Goal: Feedback & Contribution: Contribute content

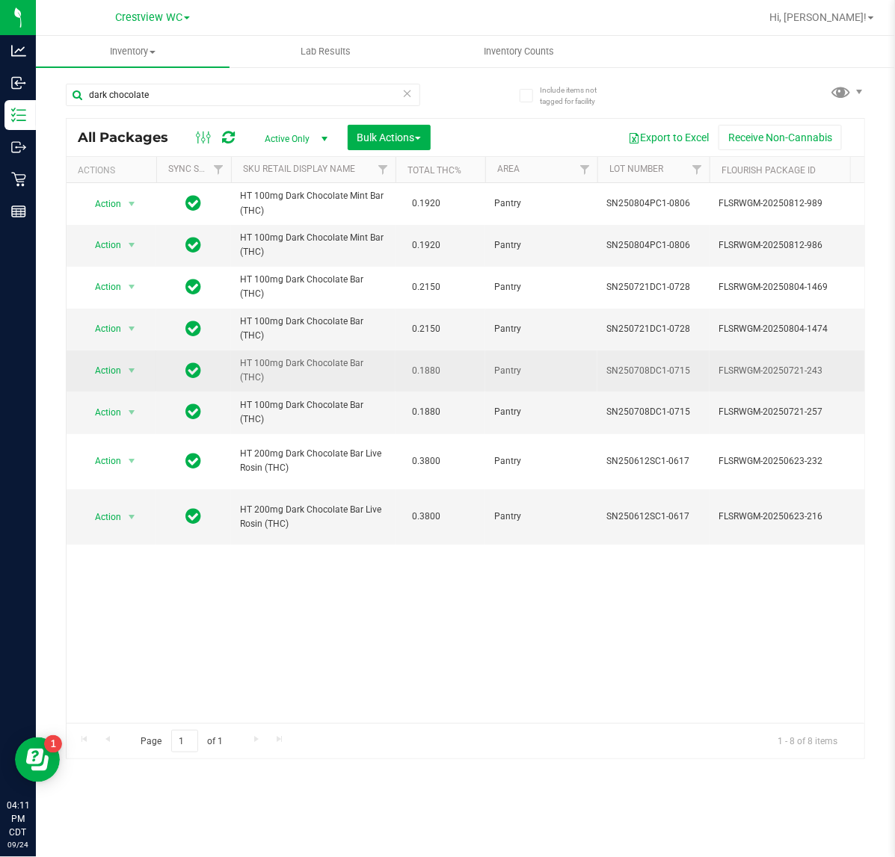
click at [283, 367] on span "HT 100mg Dark Chocolate Bar (THC)" at bounding box center [313, 371] width 147 height 28
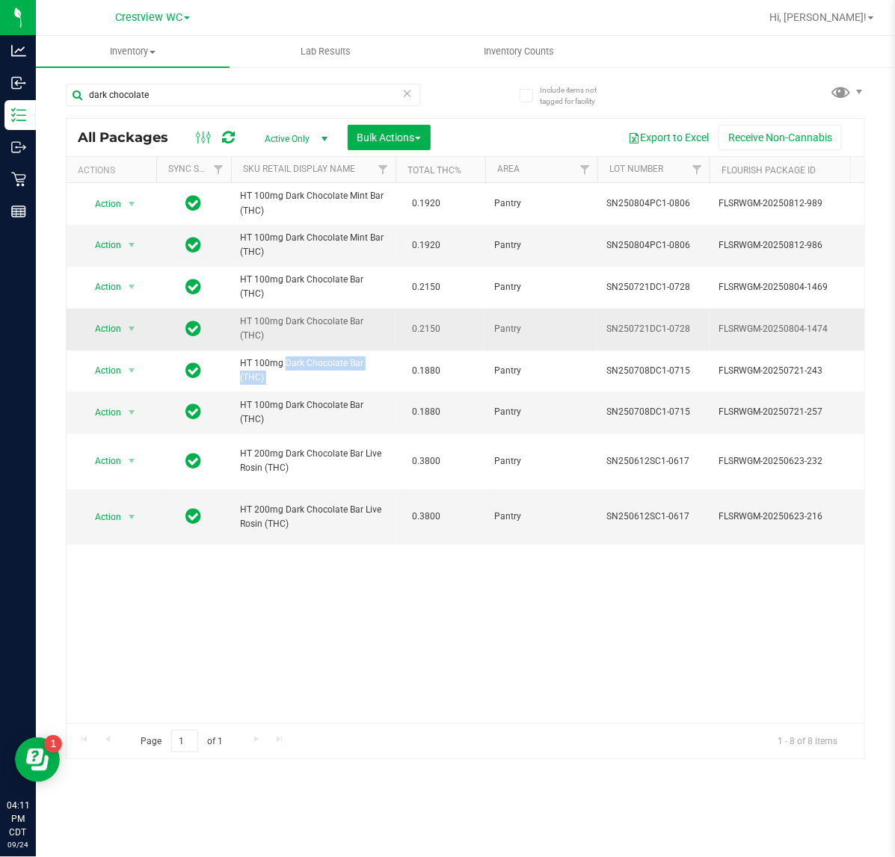
copy td "HT 100mg Dark Chocolate Bar (THC)"
click at [188, 92] on input "dark chocolate" at bounding box center [243, 95] width 354 height 22
paste input "HT 100mg Dark Chocolate Bar (THC)"
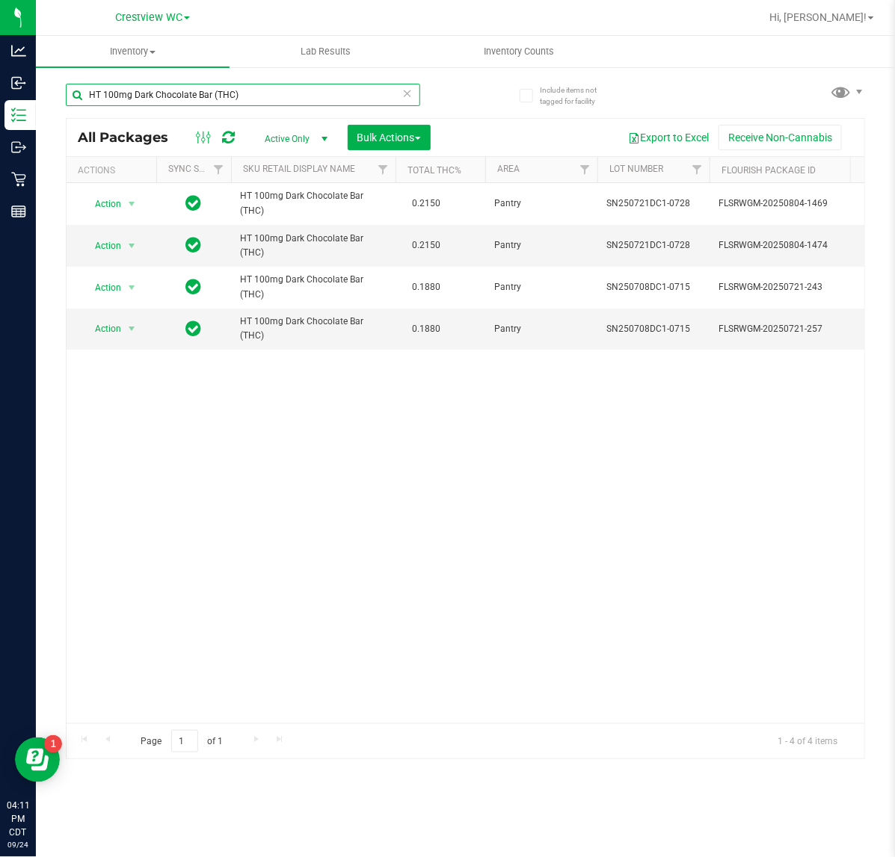
click at [268, 94] on input "HT 100mg Dark Chocolate Bar (THC)" at bounding box center [243, 95] width 354 height 22
click at [269, 94] on input "HT 100mg Dark Chocolate Bar (THC)" at bounding box center [243, 95] width 354 height 22
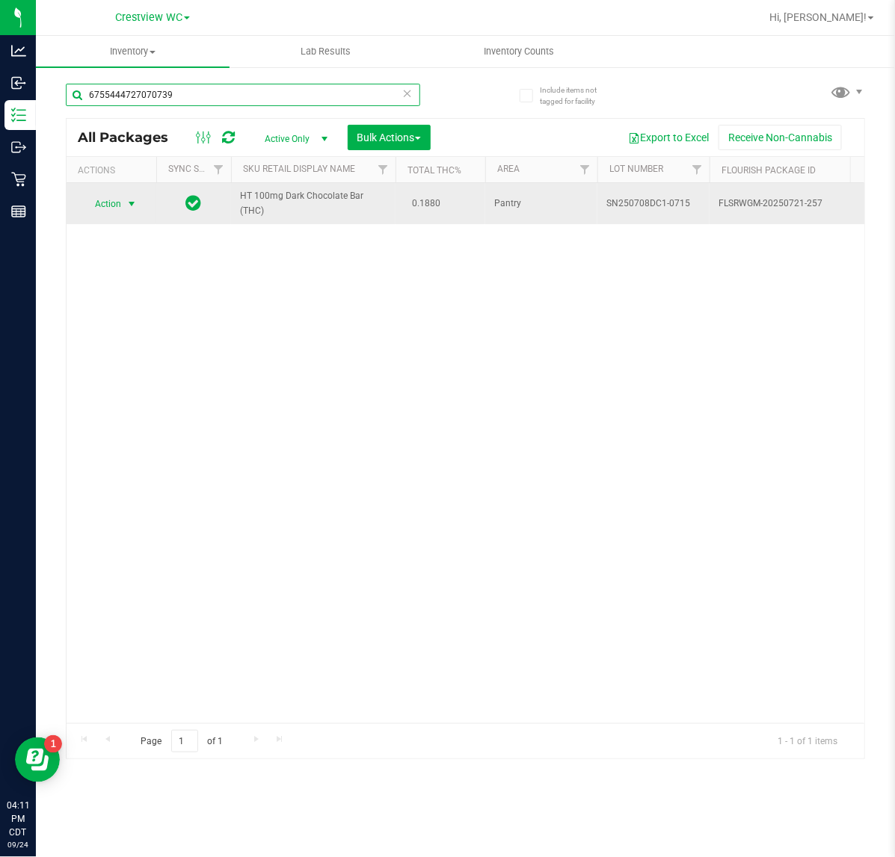
type input "6755444727070739"
click at [117, 204] on span "Action" at bounding box center [101, 204] width 40 height 21
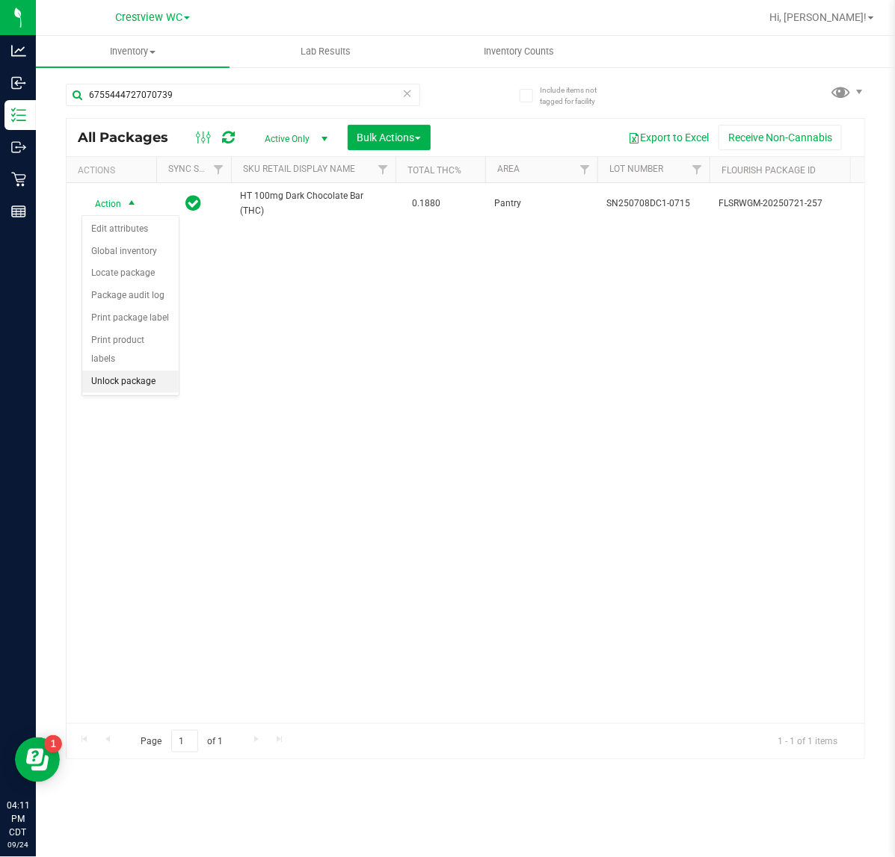
click at [132, 371] on li "Unlock package" at bounding box center [130, 382] width 96 height 22
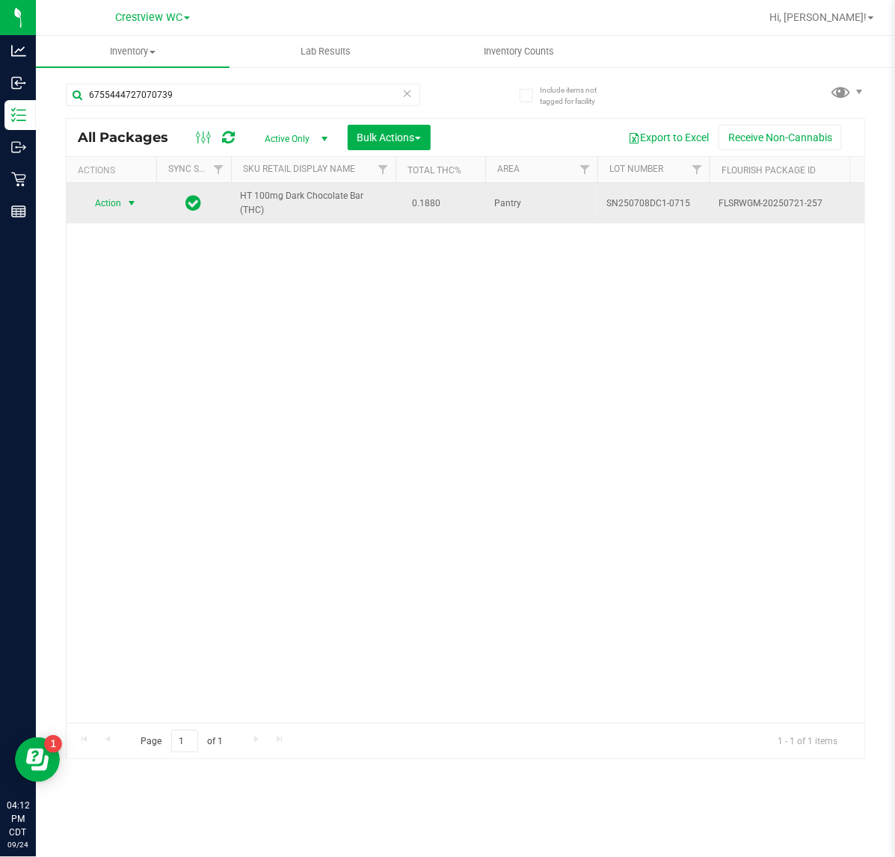
click at [137, 206] on span "select" at bounding box center [132, 203] width 12 height 12
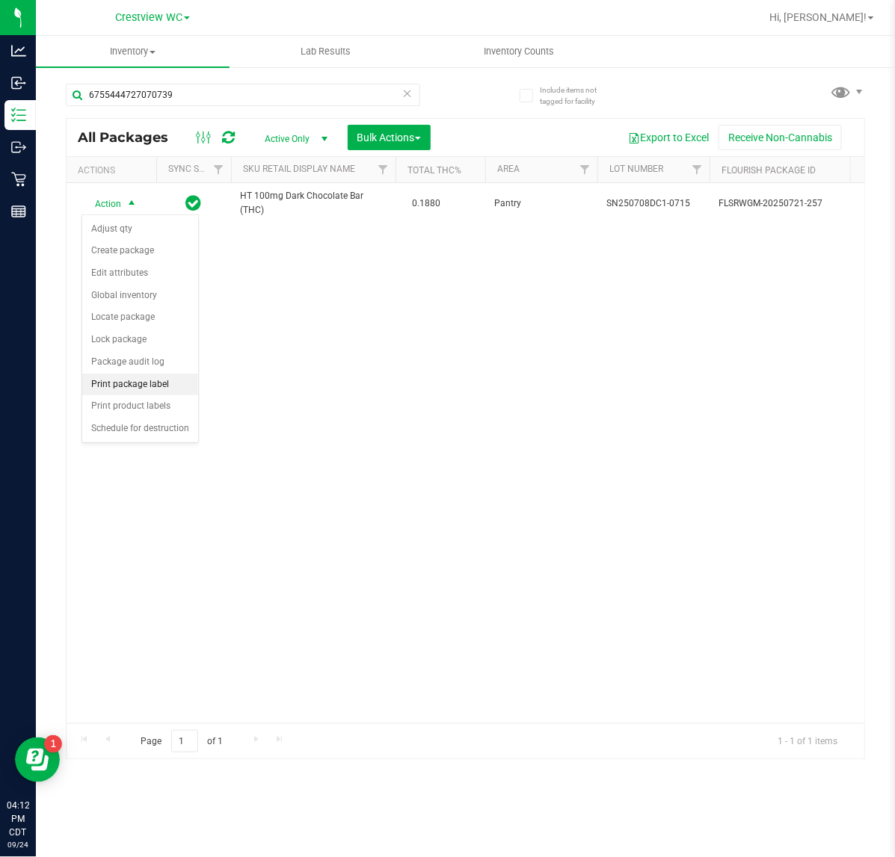
click at [147, 386] on li "Print package label" at bounding box center [140, 385] width 116 height 22
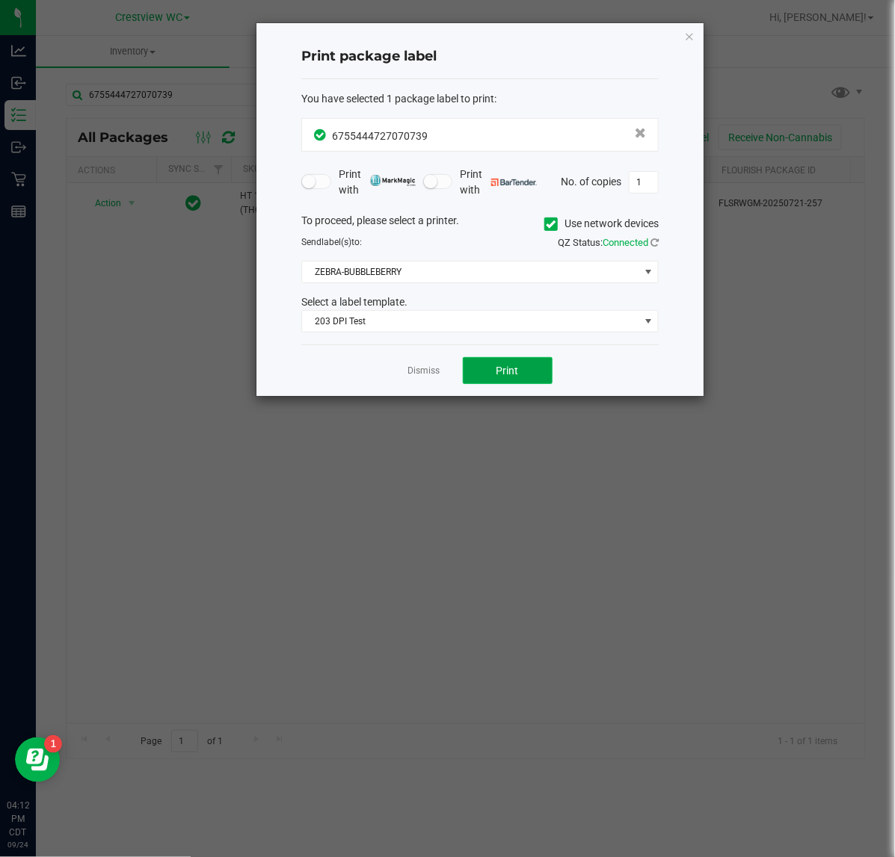
click at [495, 372] on button "Print" at bounding box center [508, 370] width 90 height 27
click at [426, 366] on link "Dismiss" at bounding box center [424, 371] width 32 height 13
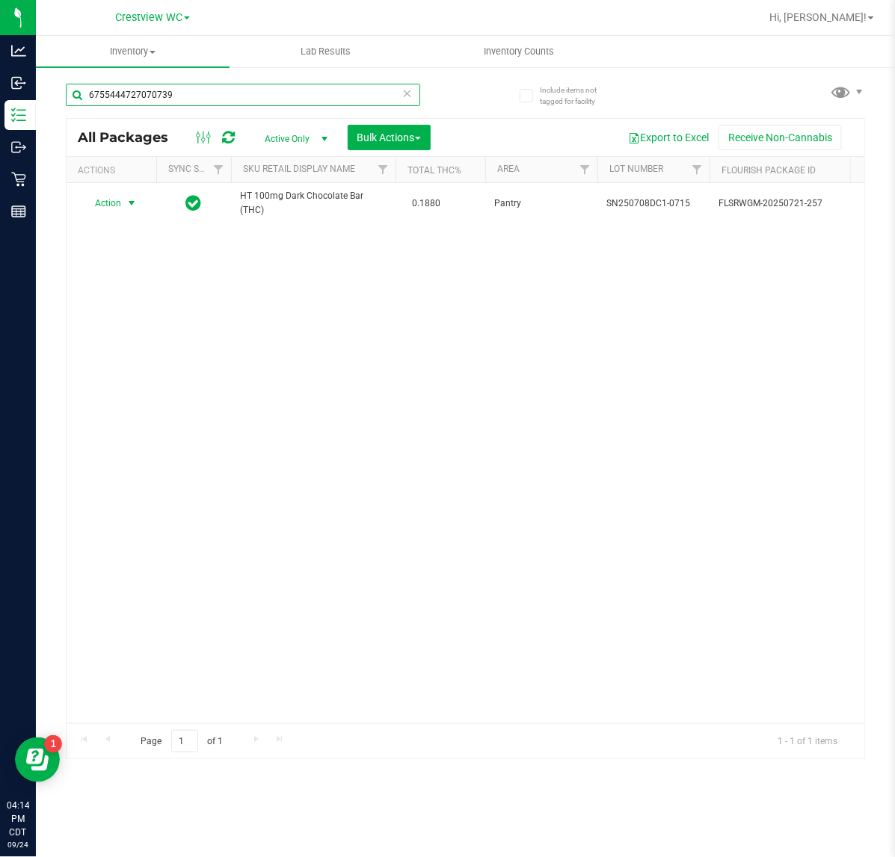
click at [174, 105] on input "6755444727070739" at bounding box center [243, 95] width 354 height 22
click at [176, 103] on input "6755444727070739" at bounding box center [243, 95] width 354 height 22
click at [176, 102] on input "6755444727070739" at bounding box center [243, 95] width 354 height 22
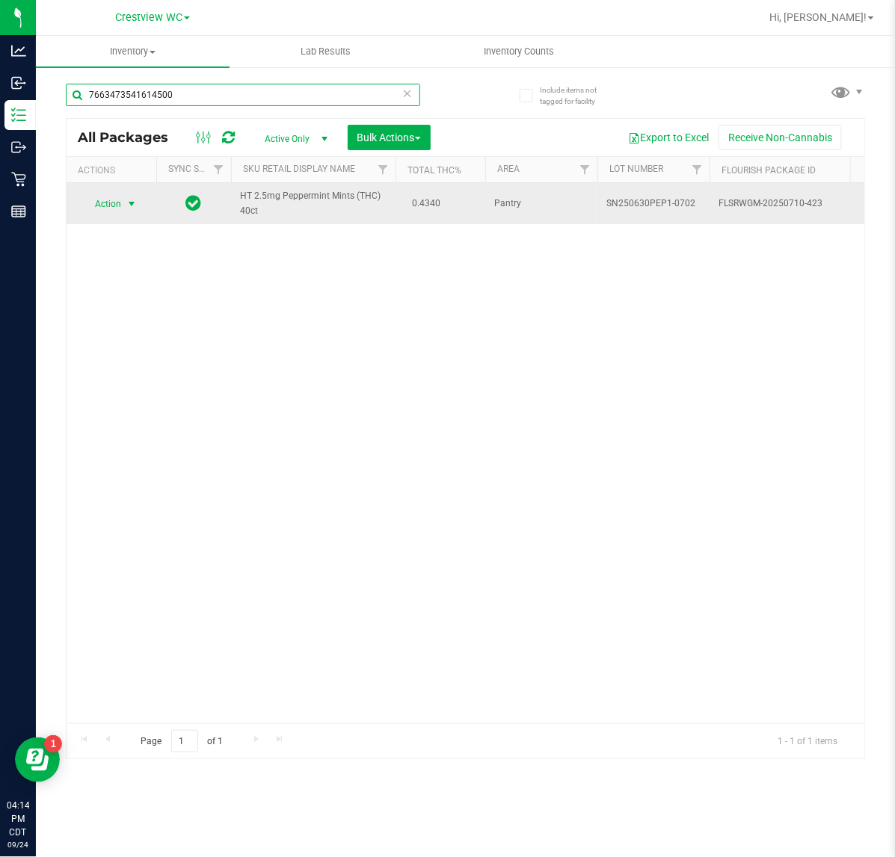
type input "7663473541614500"
click at [103, 204] on span "Action" at bounding box center [101, 204] width 40 height 21
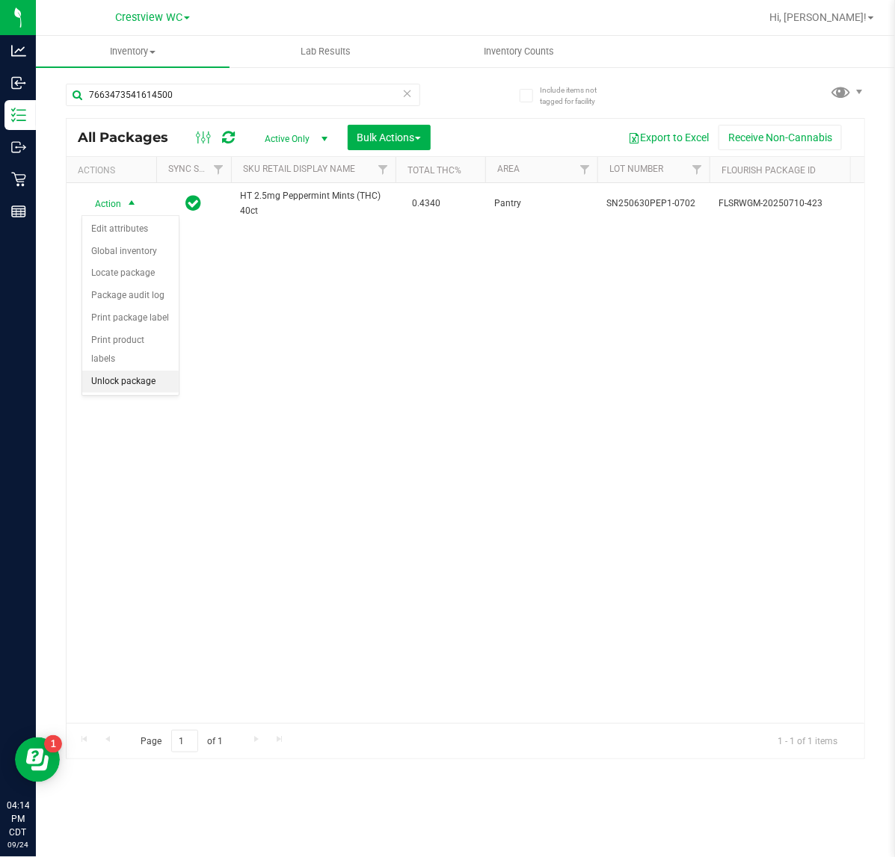
click at [118, 371] on li "Unlock package" at bounding box center [130, 382] width 96 height 22
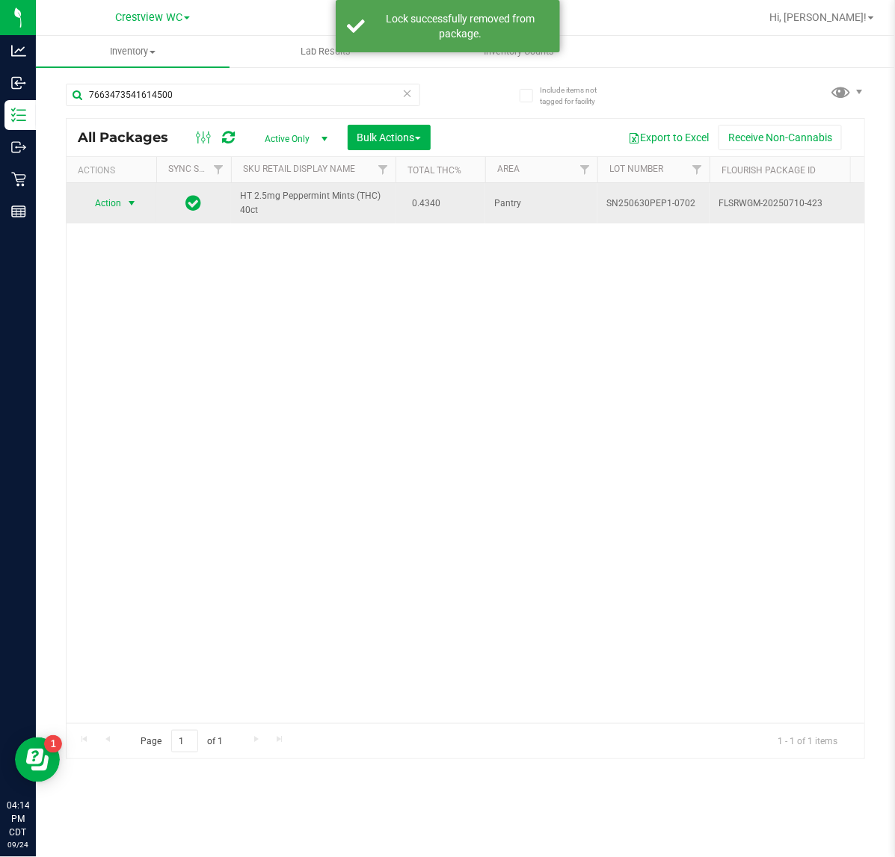
click at [117, 207] on span "Action" at bounding box center [101, 203] width 40 height 21
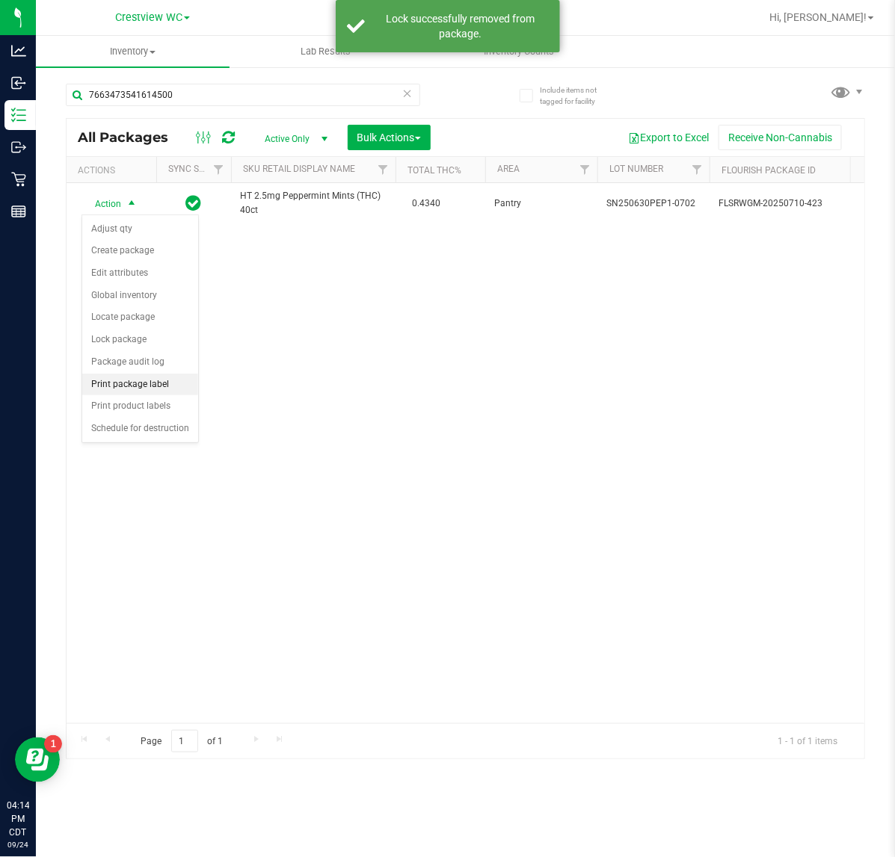
click at [158, 380] on li "Print package label" at bounding box center [140, 385] width 116 height 22
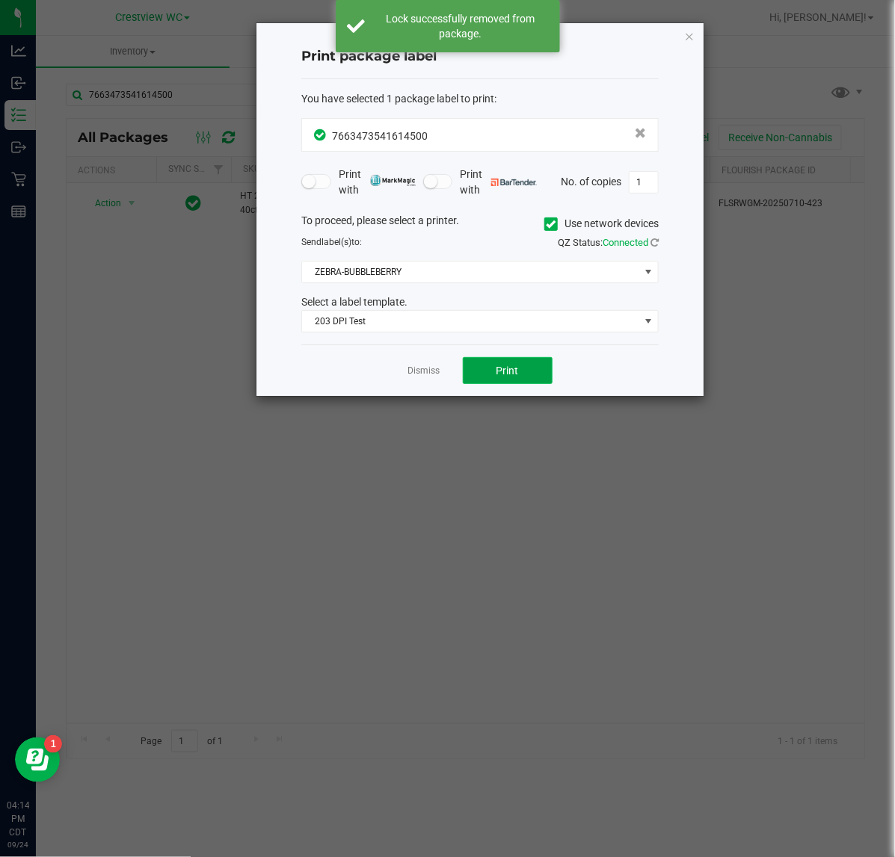
click at [499, 376] on span "Print" at bounding box center [507, 371] width 22 height 12
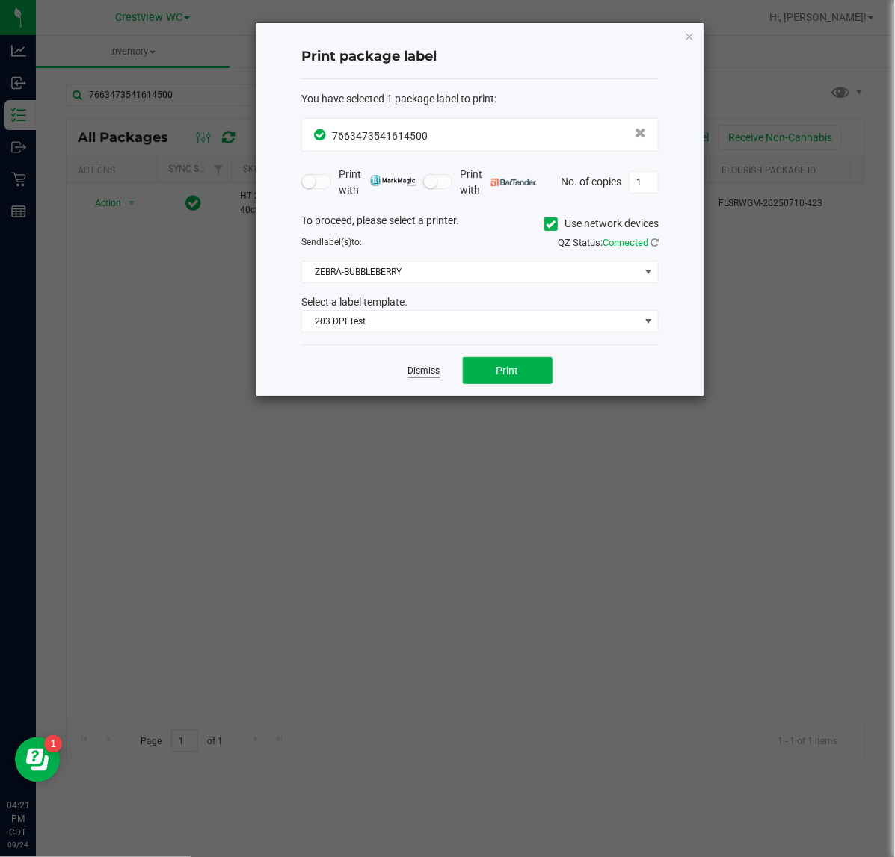
click at [410, 368] on link "Dismiss" at bounding box center [424, 371] width 32 height 13
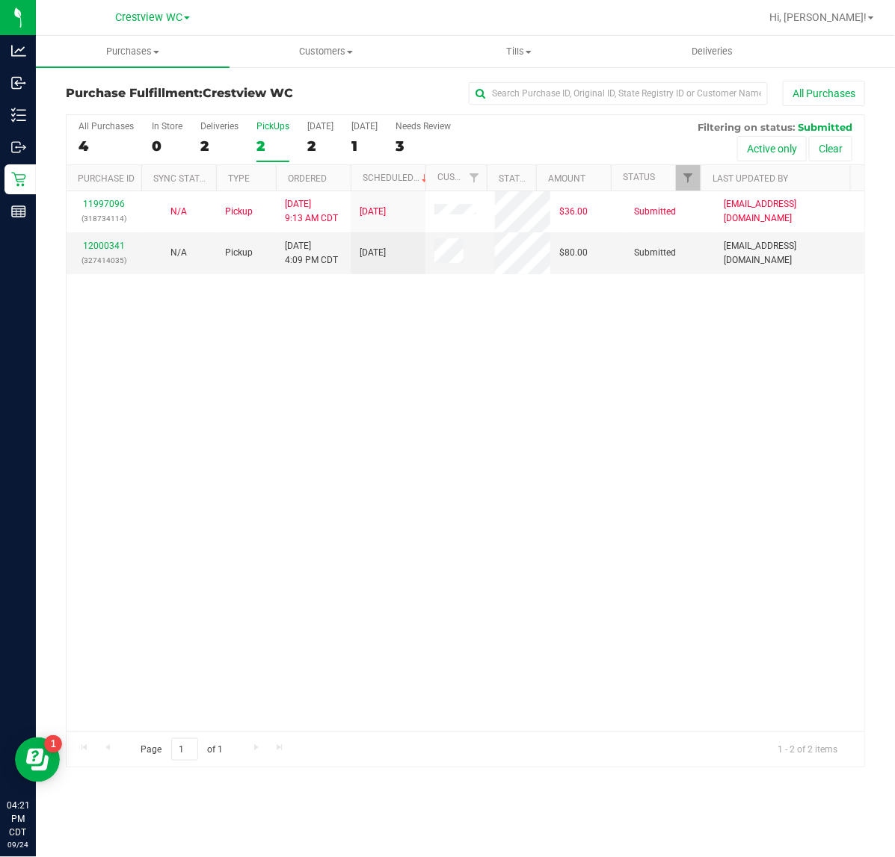
click at [278, 140] on div "2" at bounding box center [272, 146] width 33 height 17
click at [0, 0] on input "PickUps 2" at bounding box center [0, 0] width 0 height 0
click at [98, 249] on link "12000341" at bounding box center [104, 246] width 42 height 10
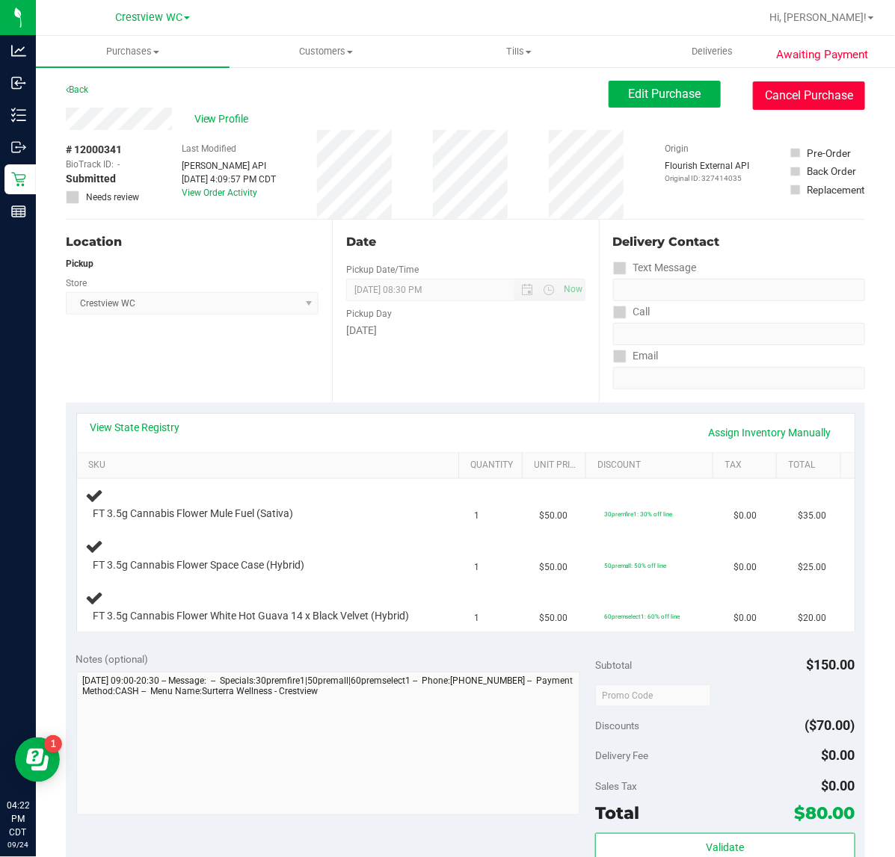
click at [789, 93] on button "Cancel Purchase" at bounding box center [809, 95] width 112 height 28
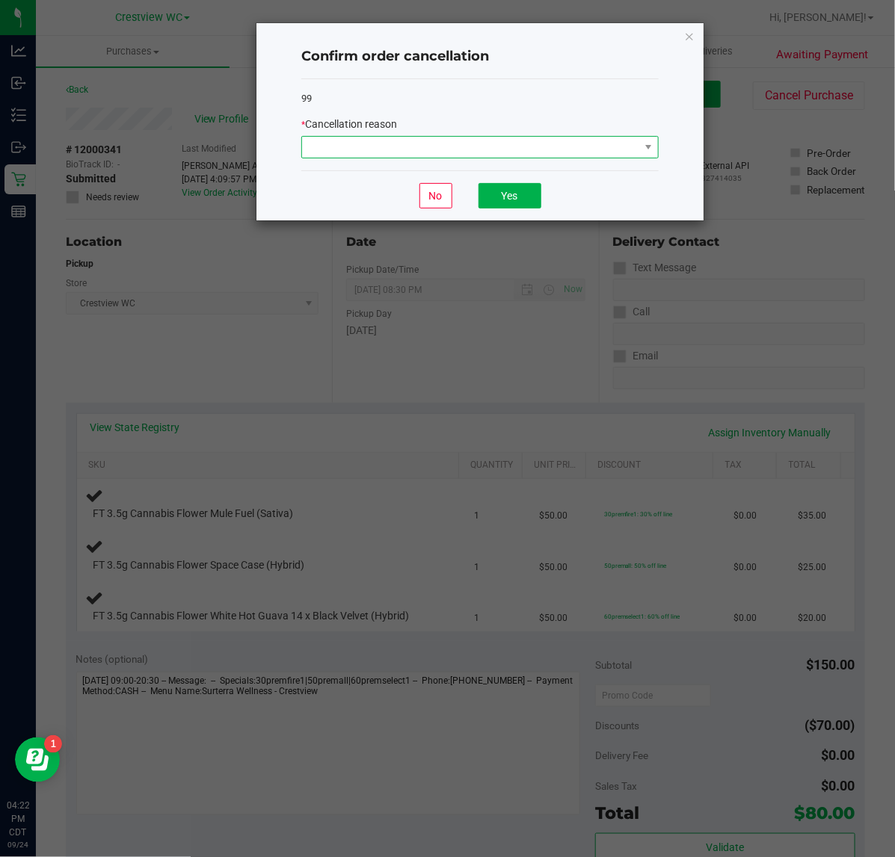
click at [513, 144] on span at bounding box center [470, 147] width 337 height 21
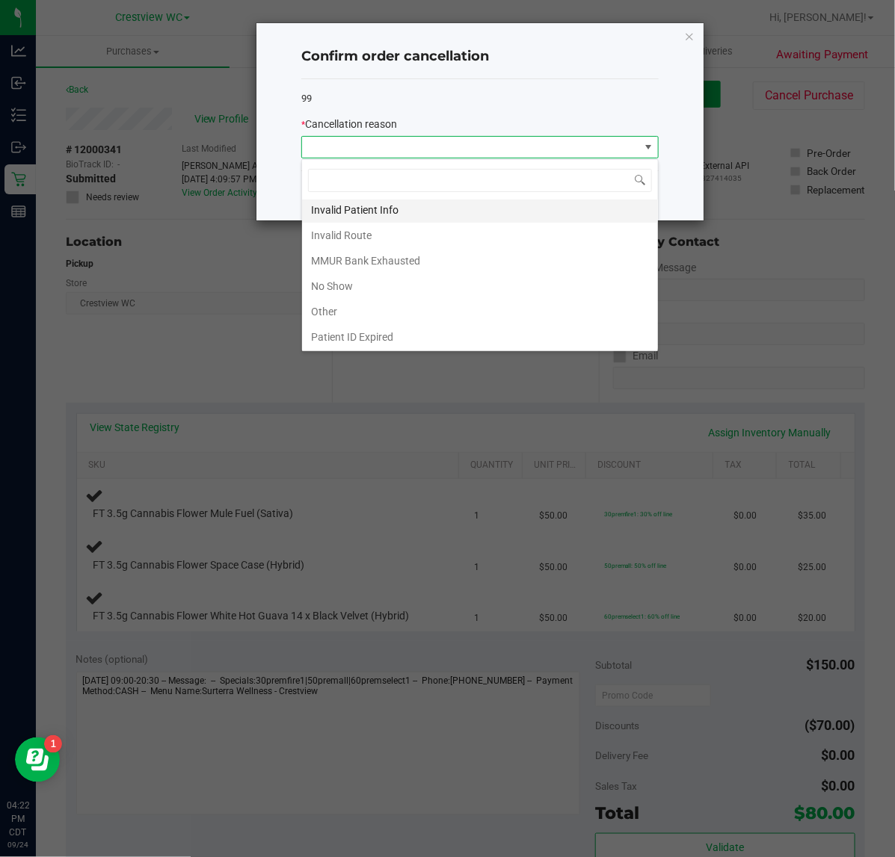
scroll to position [82, 0]
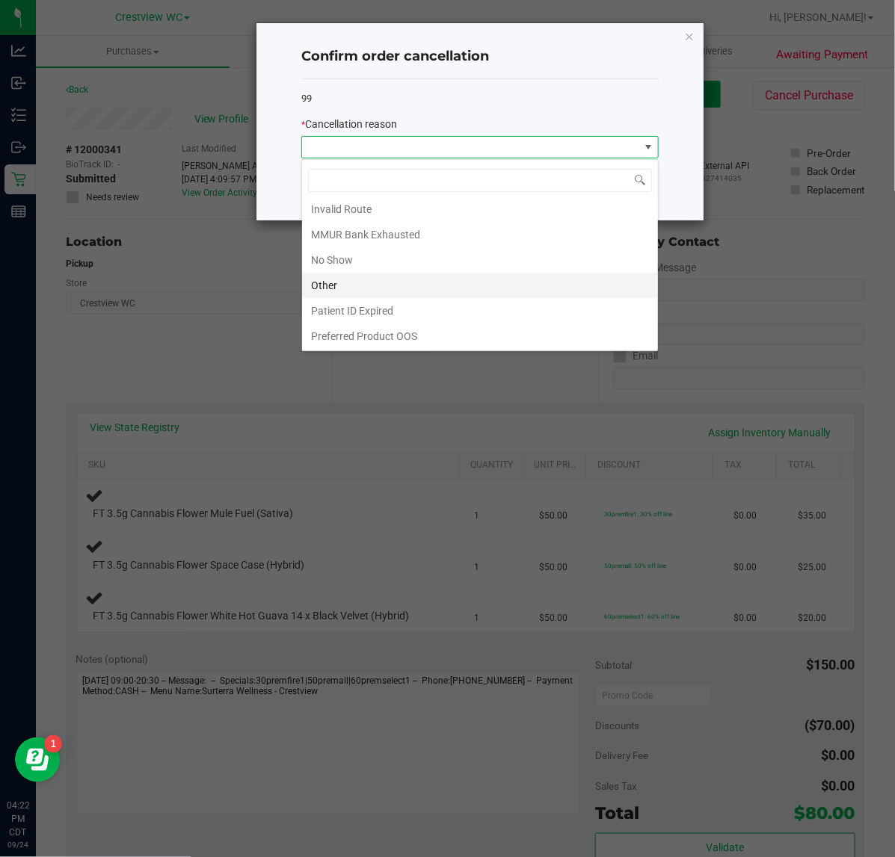
click at [392, 278] on li "Other" at bounding box center [480, 285] width 356 height 25
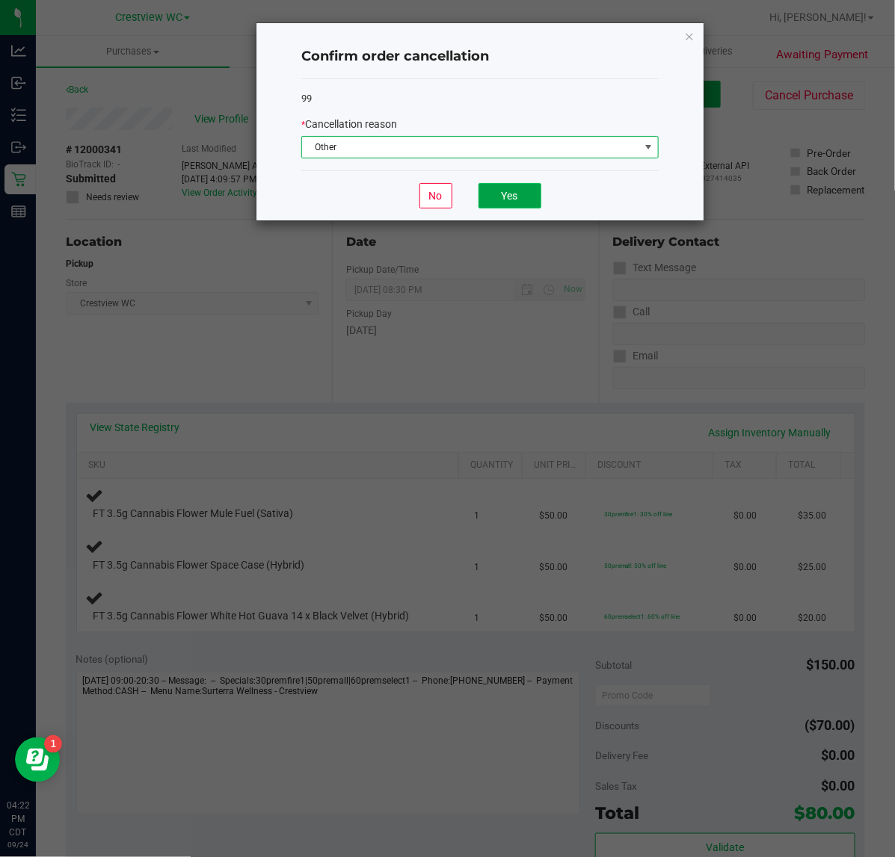
click at [495, 200] on button "Yes" at bounding box center [509, 195] width 63 height 25
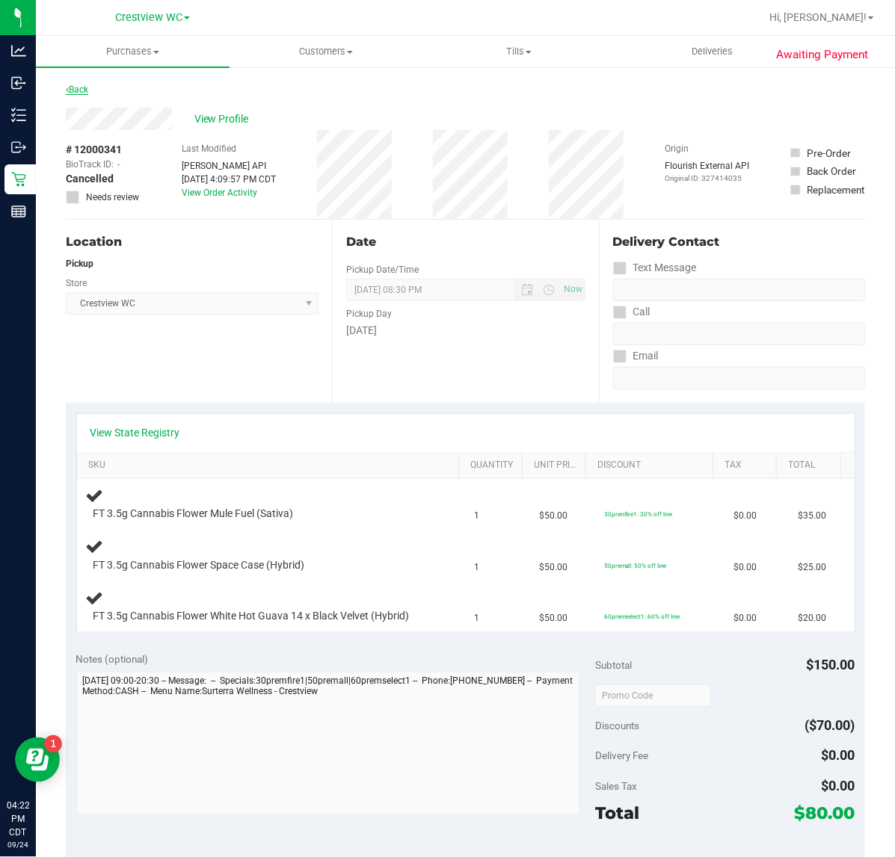
click at [81, 91] on link "Back" at bounding box center [77, 89] width 22 height 10
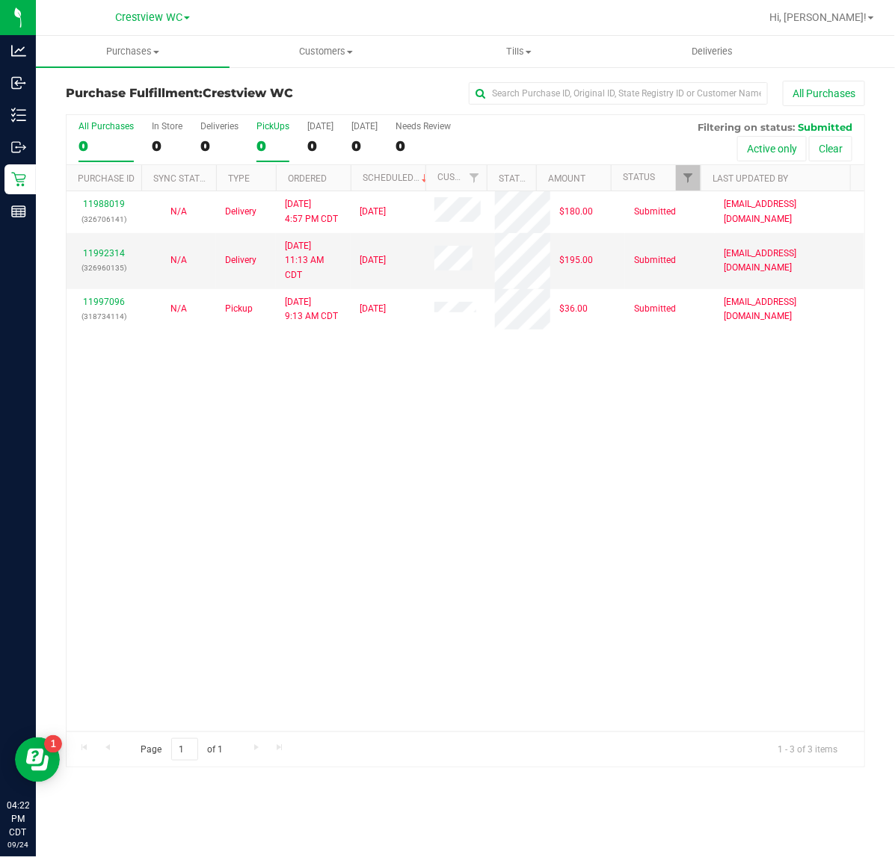
click at [264, 142] on div "0" at bounding box center [272, 146] width 33 height 17
click at [0, 0] on input "PickUps 0" at bounding box center [0, 0] width 0 height 0
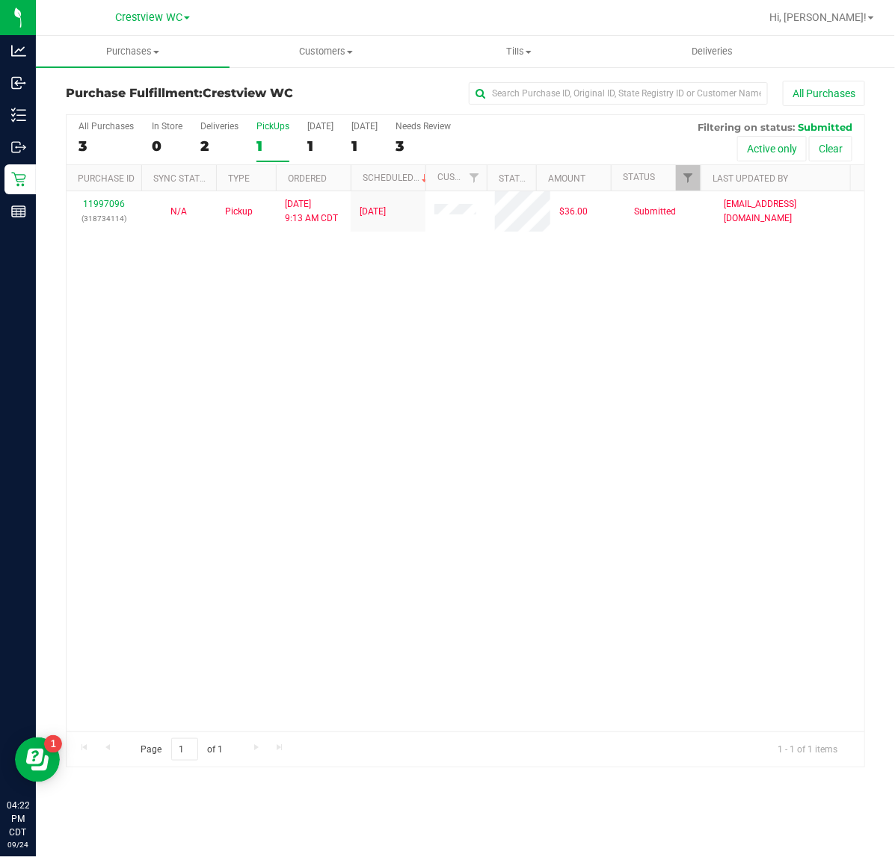
click at [368, 428] on div "11997096 (318734114) N/A Pickup 9/24/2025 9:13 AM CDT 9/24/2025 $36.00 Submitte…" at bounding box center [466, 461] width 798 height 540
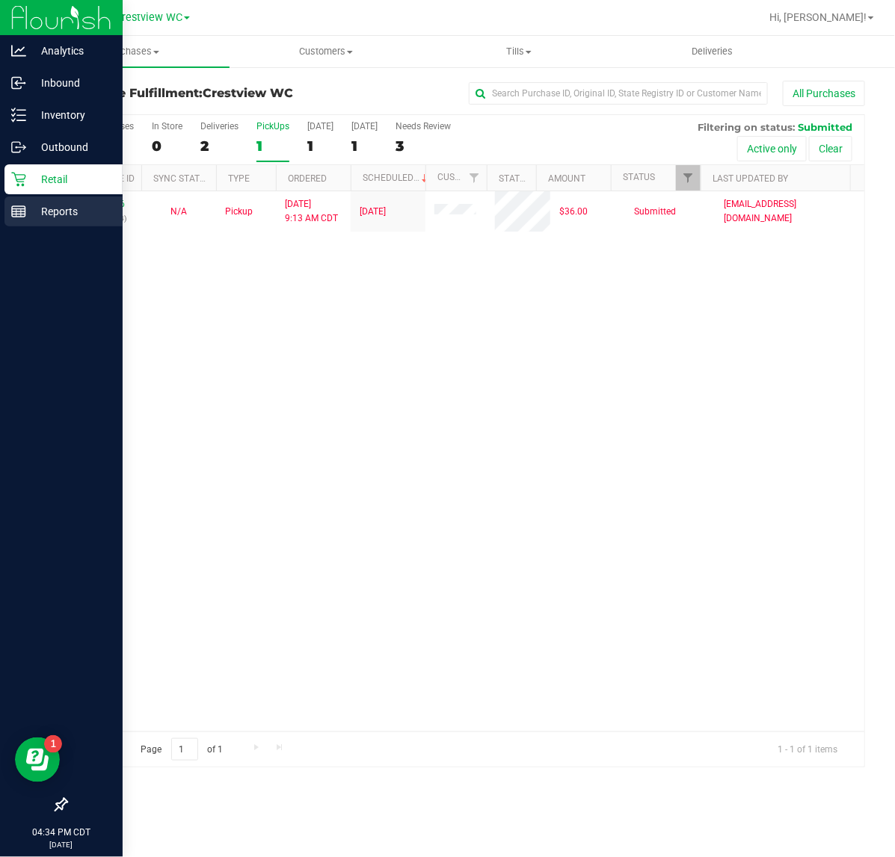
click at [46, 210] on p "Reports" at bounding box center [71, 212] width 90 height 18
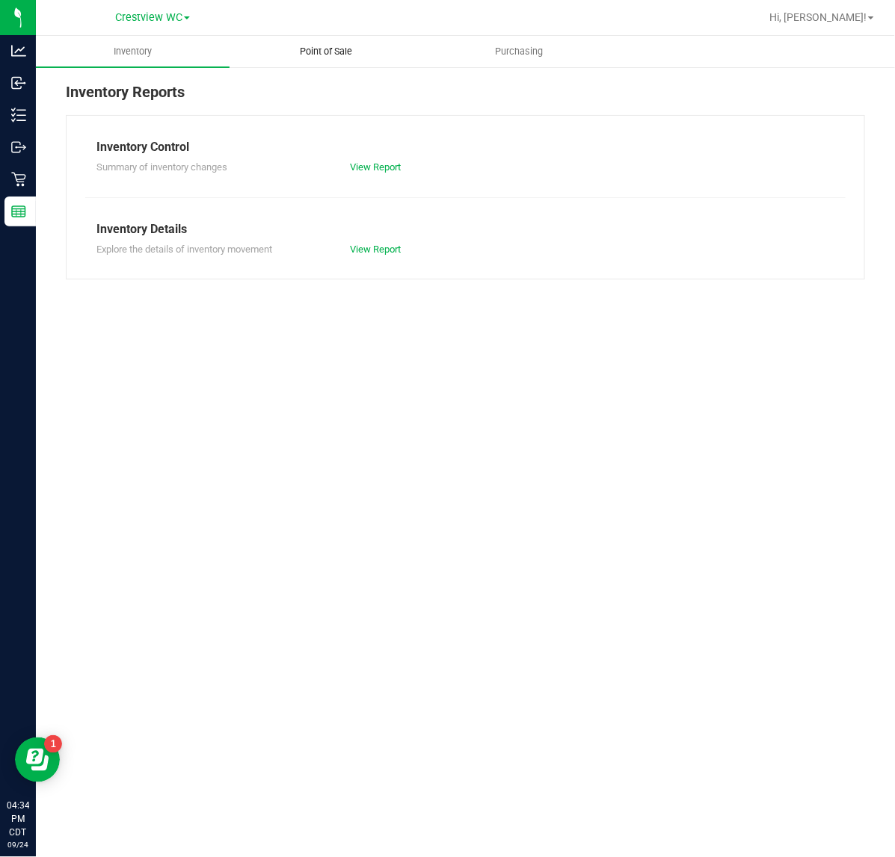
click at [330, 56] on span "Point of Sale" at bounding box center [326, 51] width 93 height 13
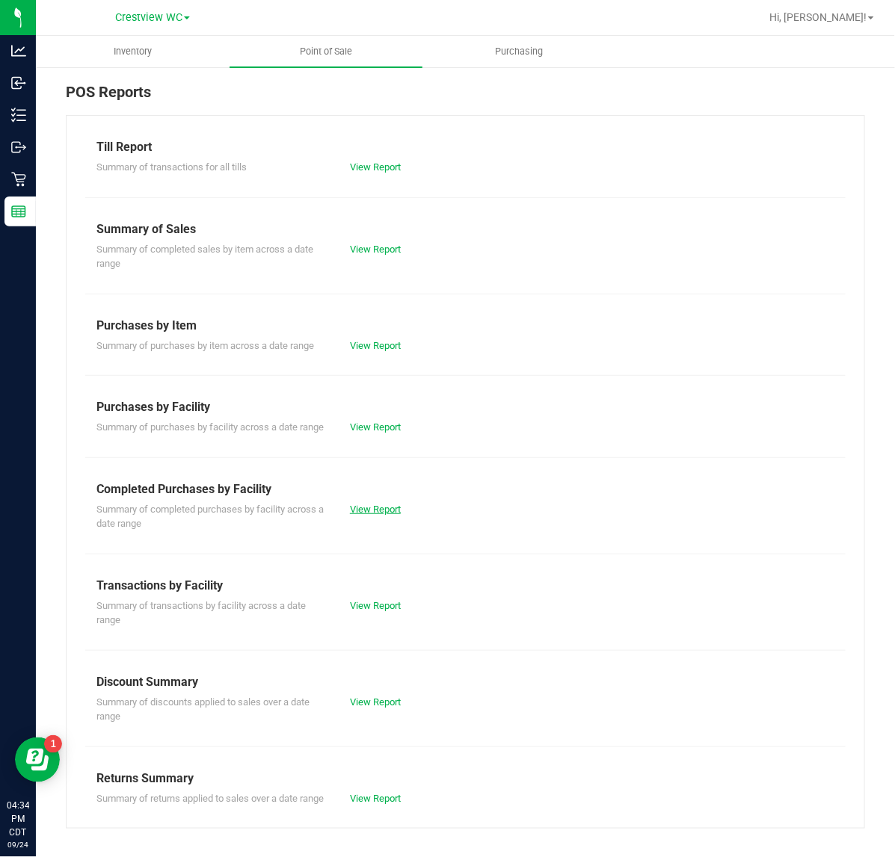
click at [381, 515] on link "View Report" at bounding box center [375, 509] width 51 height 11
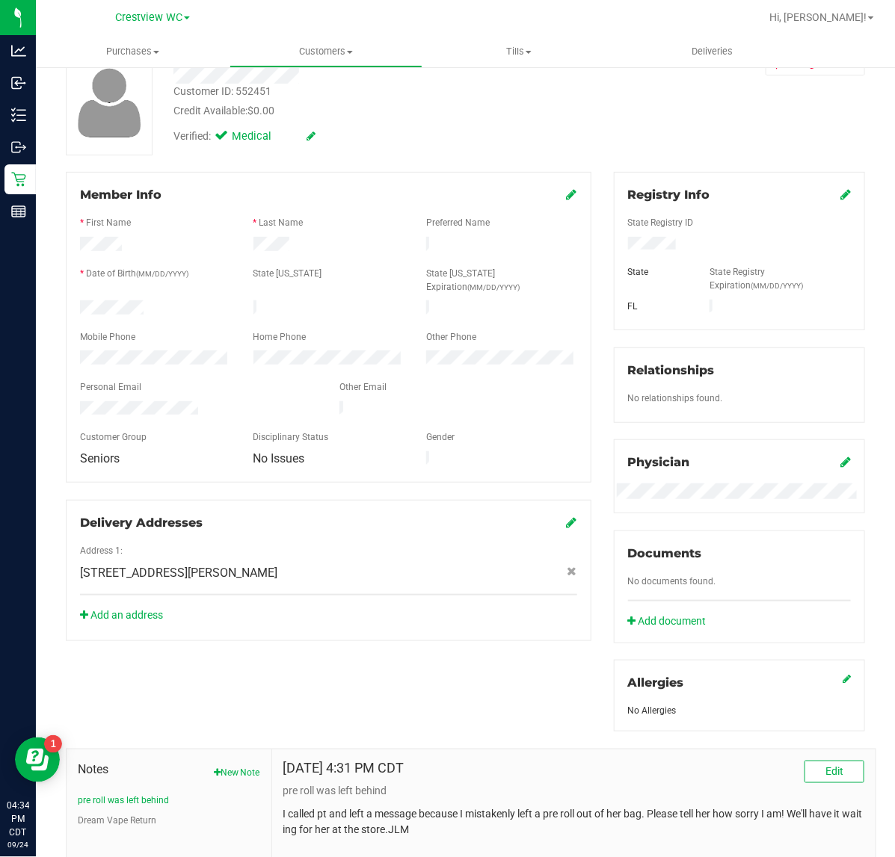
scroll to position [238, 0]
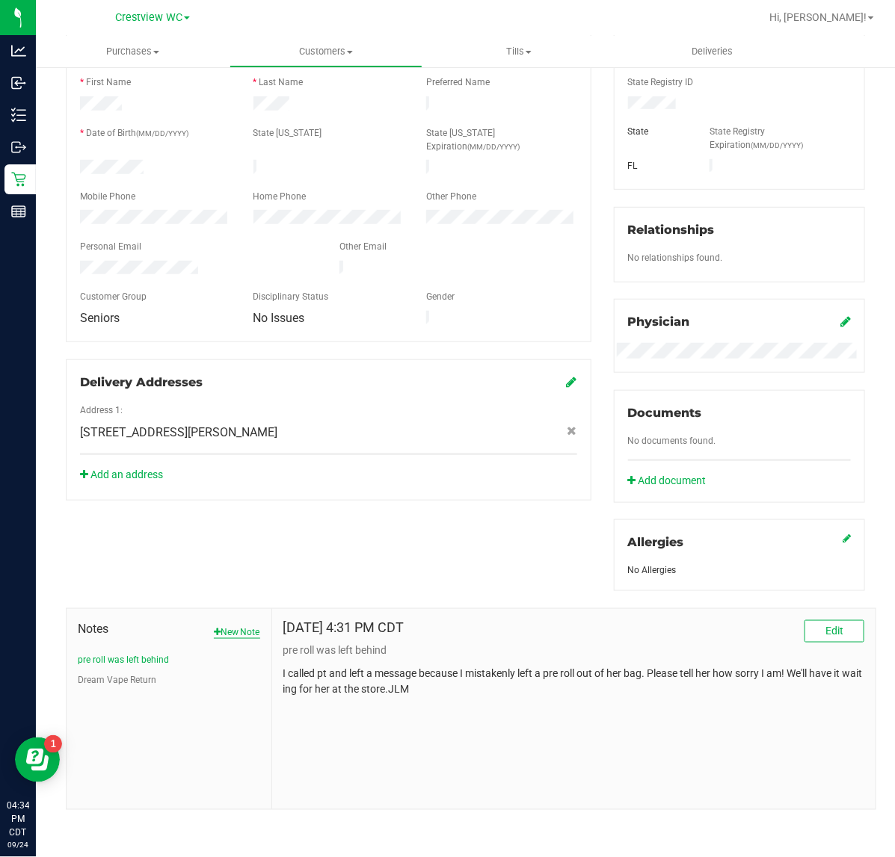
click at [232, 632] on button "New Note" at bounding box center [237, 632] width 46 height 13
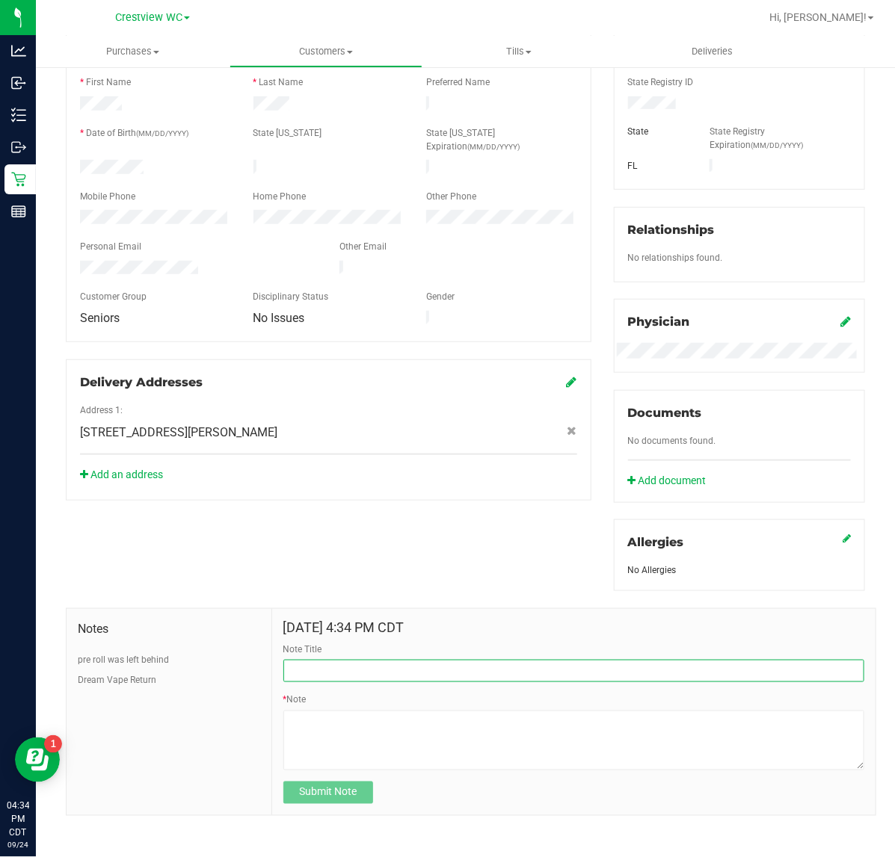
click at [366, 674] on input "Note Title" at bounding box center [573, 671] width 581 height 22
type input "G"
type input "$5 OFF"
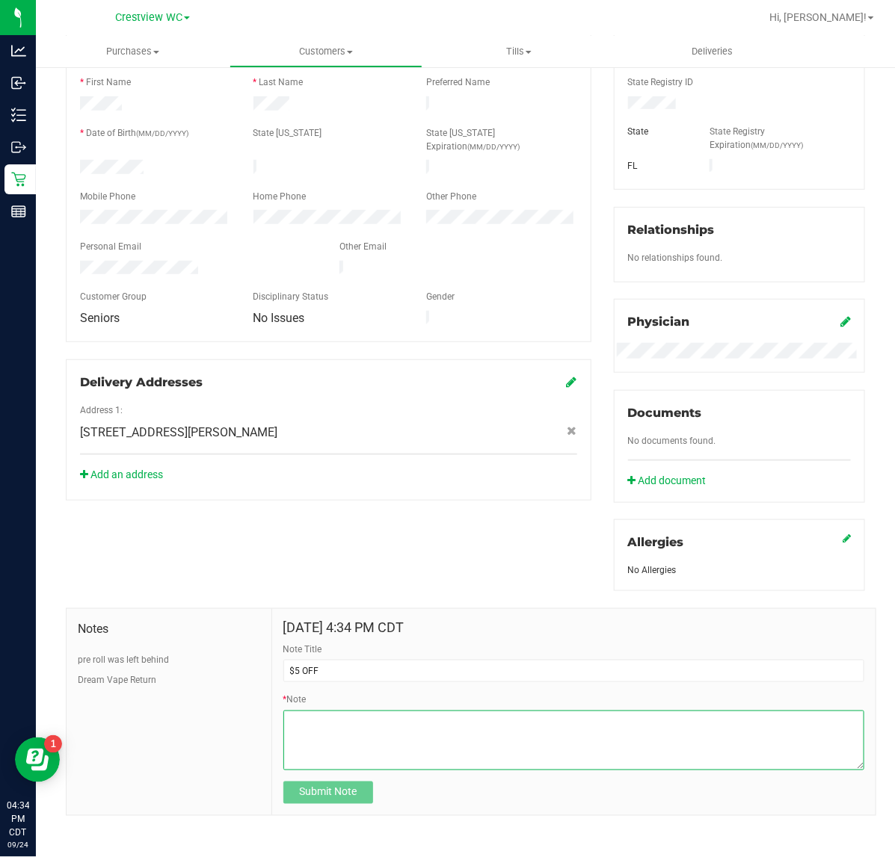
click at [456, 744] on textarea "* Note" at bounding box center [573, 741] width 581 height 60
type textarea "Please give PT a $5 discount on her next order to compensate her pre roll being…"
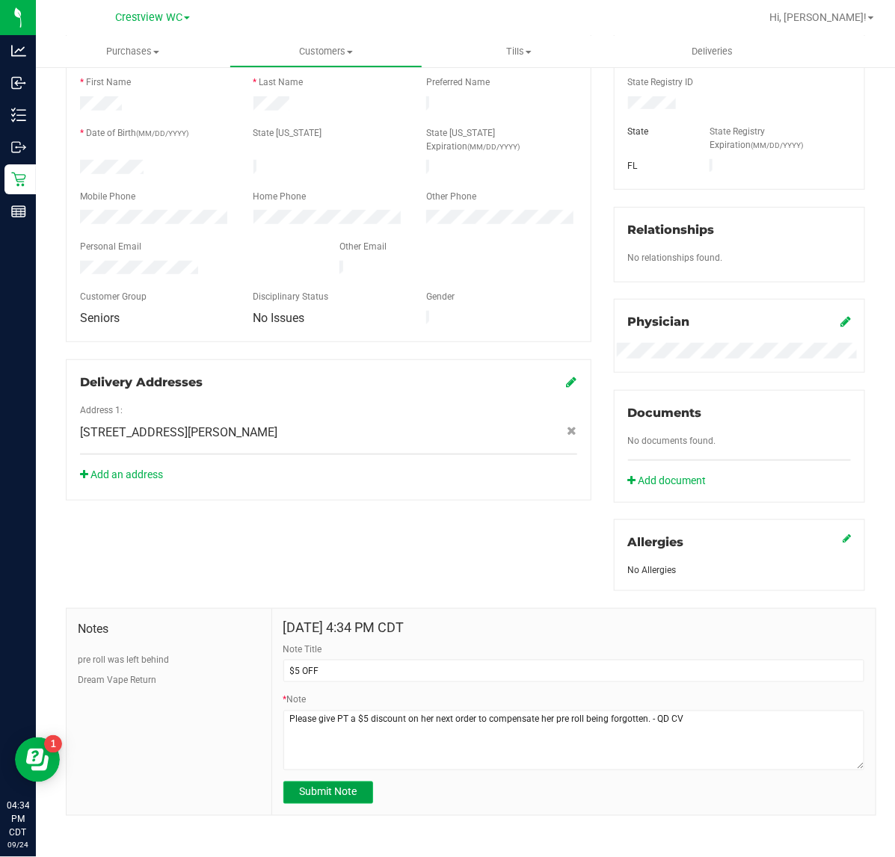
click at [327, 783] on button "Submit Note" at bounding box center [328, 793] width 90 height 22
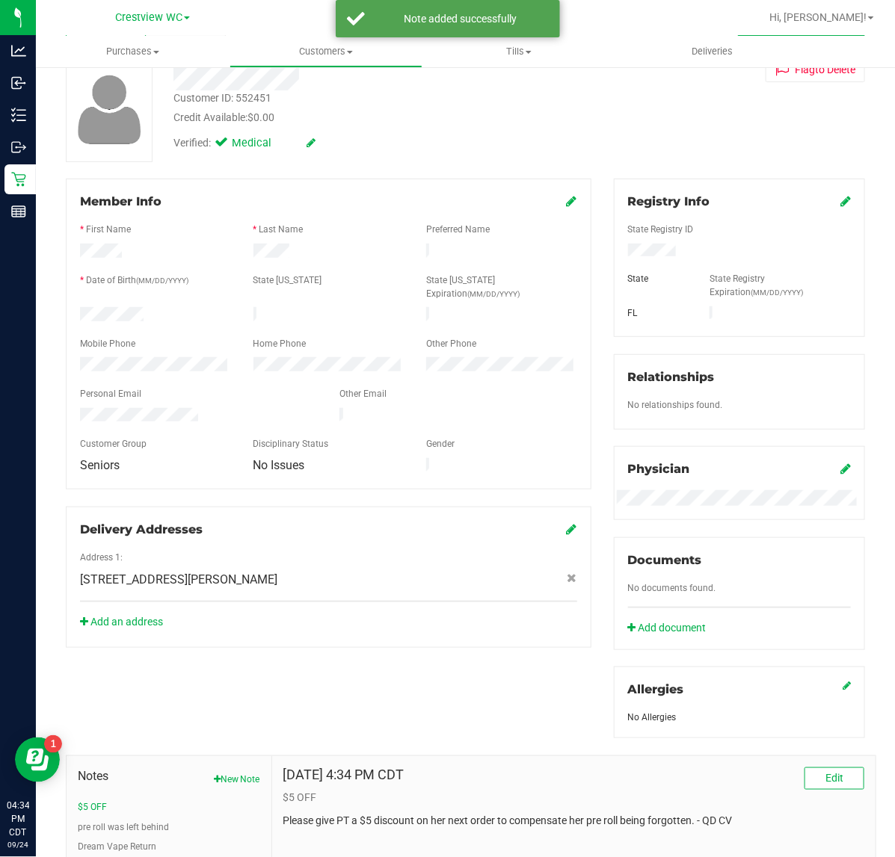
scroll to position [0, 0]
